Goal: Navigation & Orientation: Find specific page/section

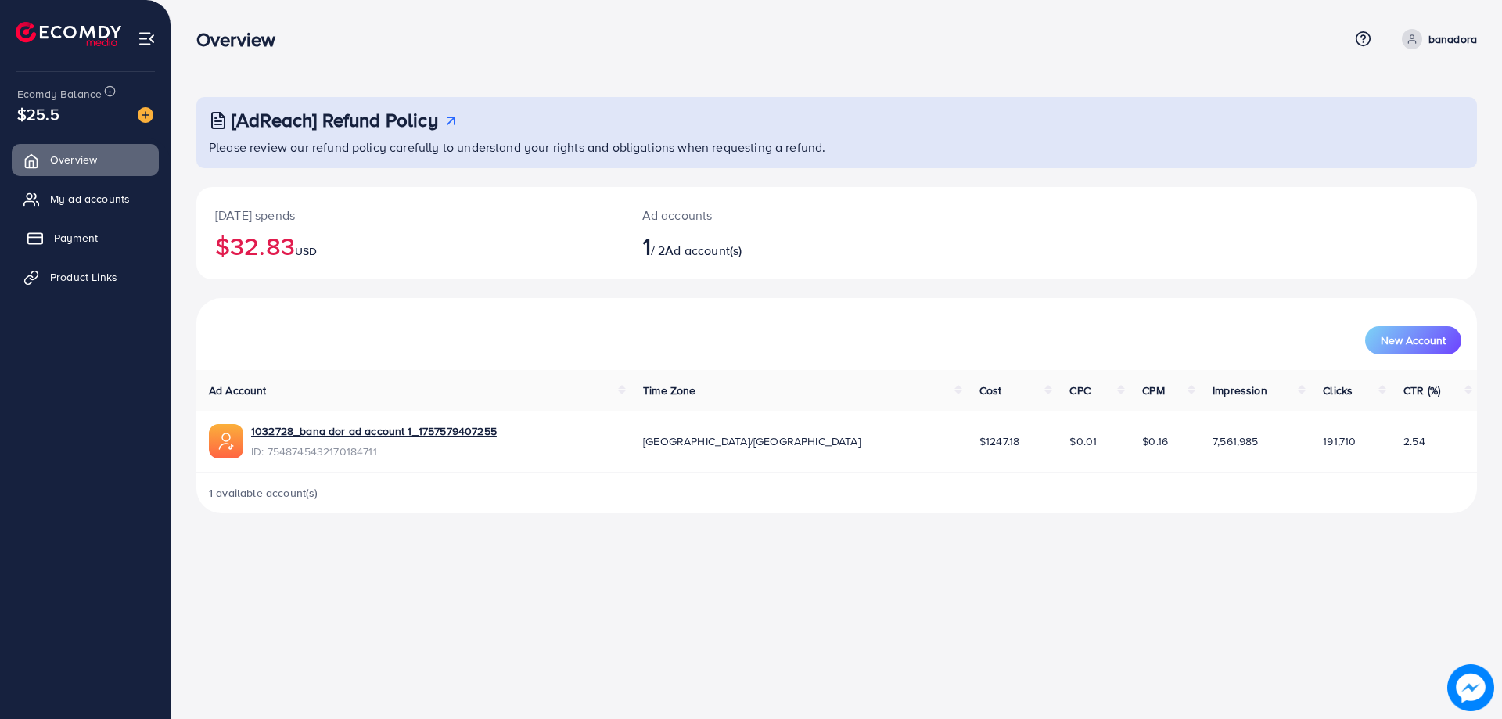
click at [110, 243] on link "Payment" at bounding box center [85, 237] width 147 height 31
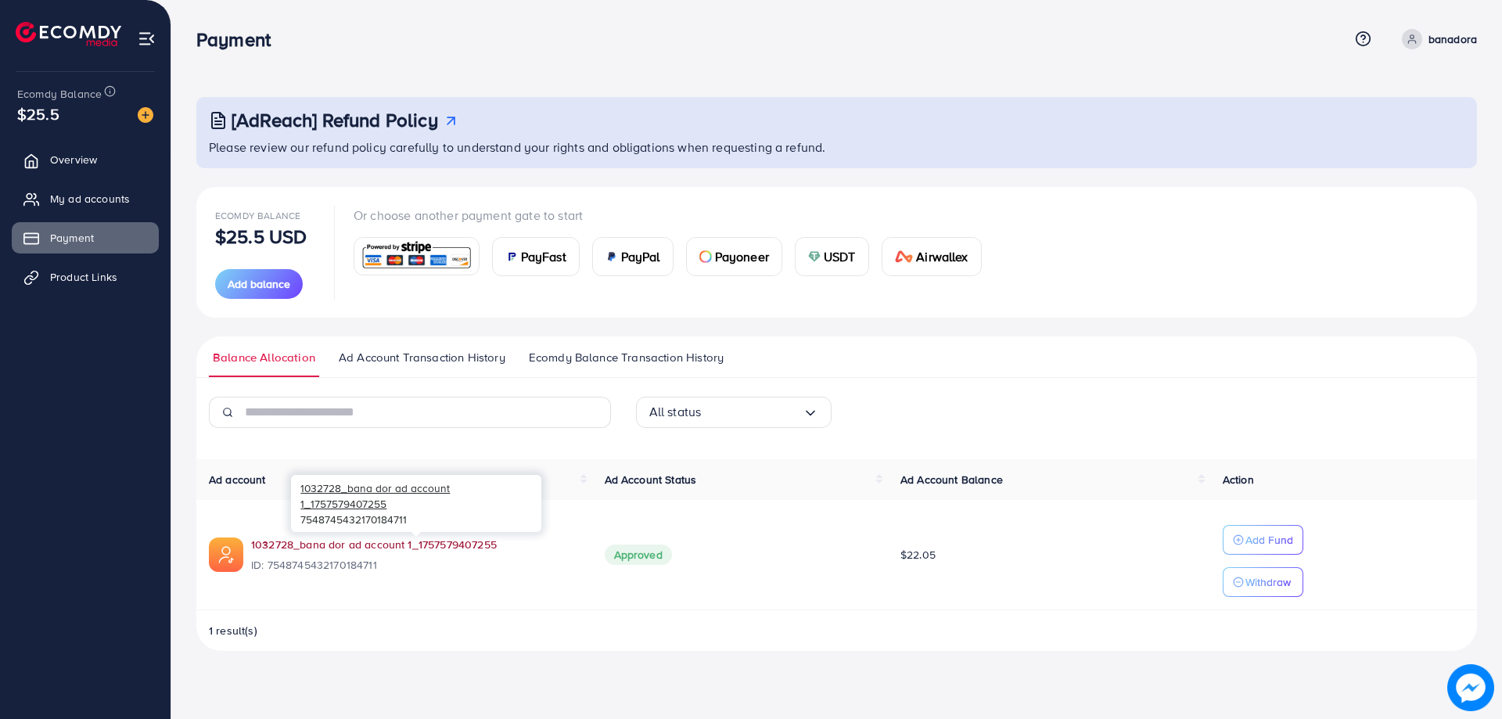
click at [448, 545] on link "1032728_bana dor ad account 1_1757579407255" at bounding box center [374, 545] width 246 height 16
click at [106, 274] on span "Product Links" at bounding box center [87, 277] width 67 height 16
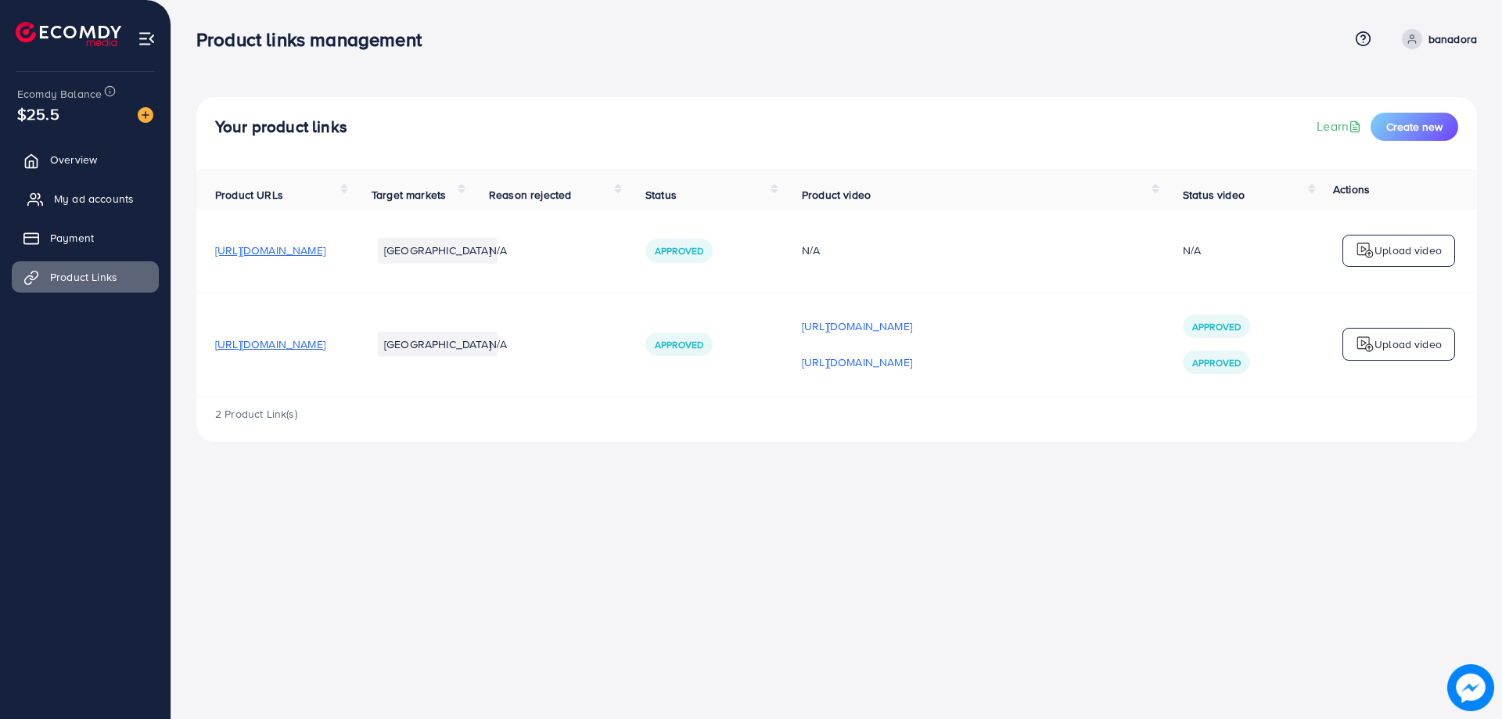
click at [63, 202] on span "My ad accounts" at bounding box center [94, 199] width 80 height 16
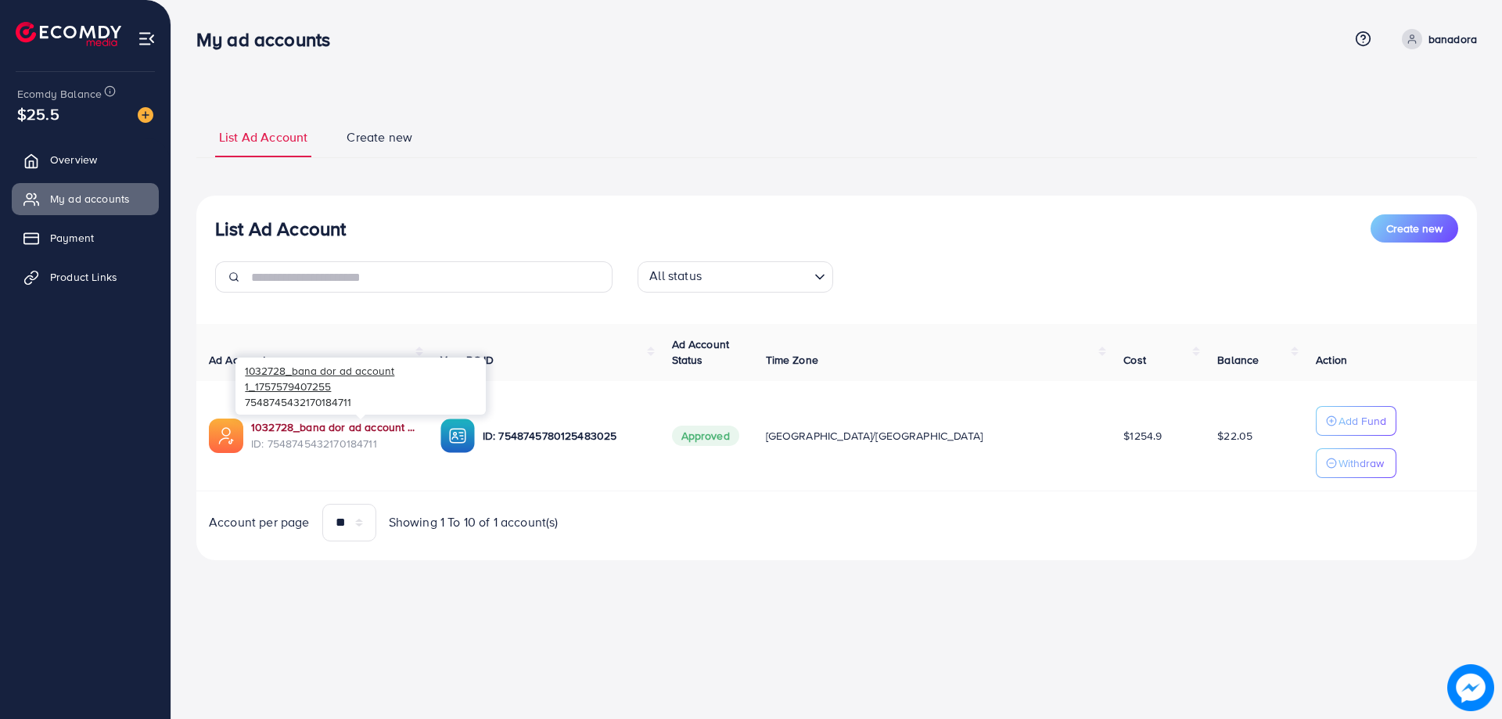
click at [416, 432] on link "1032728_bana dor ad account 1_1757579407255" at bounding box center [333, 427] width 164 height 16
